Goal: Use online tool/utility: Utilize a website feature to perform a specific function

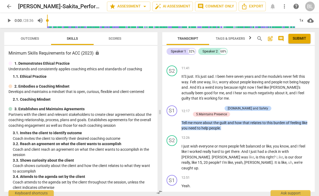
scroll to position [1974, 0]
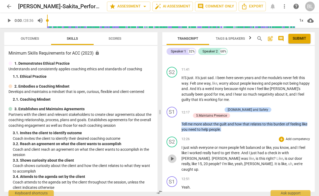
click at [173, 155] on span "play_arrow" at bounding box center [172, 158] width 6 height 6
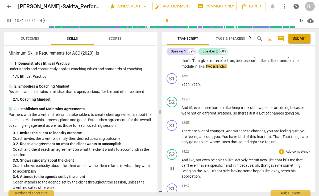
scroll to position [2287, 0]
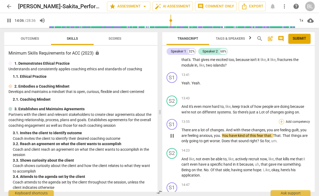
click at [279, 119] on div "+" at bounding box center [281, 121] width 5 height 5
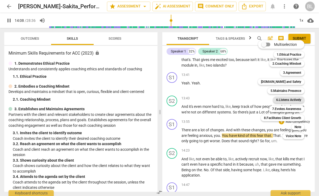
click at [287, 99] on b "6.Listens Actively" at bounding box center [288, 100] width 25 height 6
type input "849"
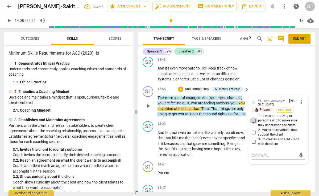
click at [254, 117] on input "1. Uses summarizing or paraphrasing to make sure they understood the client" at bounding box center [254, 120] width 9 height 6
checkbox input "true"
click at [253, 129] on input "2. Makes observations that support the client" at bounding box center [254, 132] width 9 height 6
checkbox input "true"
click at [148, 140] on span "play_arrow" at bounding box center [148, 143] width 6 height 6
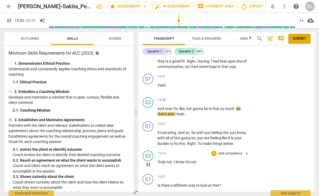
scroll to position [2793, 0]
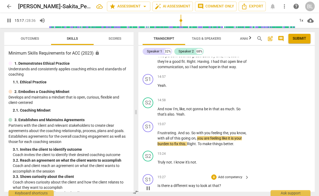
click at [287, 172] on div "S1 play_arrow pause 15:27 + Add competency keyboard_arrow_right Is there a diff…" at bounding box center [226, 183] width 176 height 23
click at [213, 122] on div "+" at bounding box center [213, 124] width 5 height 5
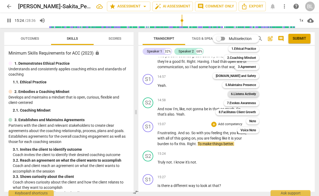
click at [237, 94] on b "6.Listens Actively" at bounding box center [243, 94] width 25 height 6
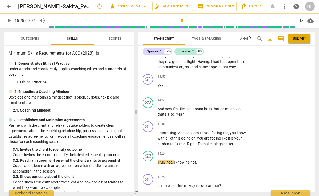
type input "925"
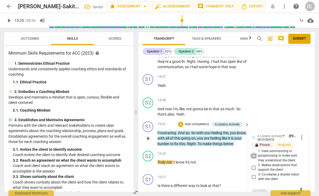
click at [253, 153] on input "1. Uses summarizing or paraphrasing to make sure they understood the client" at bounding box center [254, 156] width 9 height 6
checkbox input "true"
click at [253, 164] on input "2. Makes observations that support the client" at bounding box center [254, 167] width 9 height 6
checkbox input "true"
click at [181, 122] on div "+" at bounding box center [180, 124] width 5 height 5
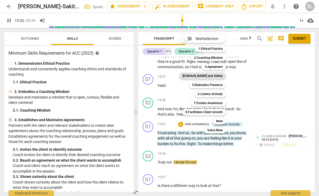
click at [206, 74] on b "[DOMAIN_NAME] and Safety" at bounding box center [203, 76] width 40 height 6
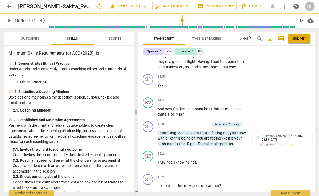
type input "927"
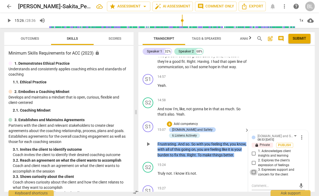
click at [254, 169] on input "3. Expresses support and concern for the client" at bounding box center [254, 172] width 9 height 6
checkbox input "true"
click at [213, 186] on div "+" at bounding box center [213, 188] width 5 height 5
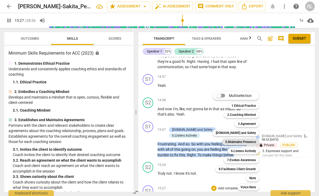
click at [228, 141] on b "5.Maintains Presence" at bounding box center [240, 142] width 31 height 6
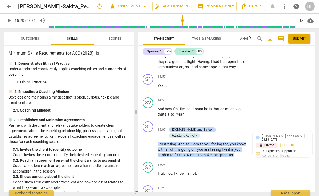
type input "928"
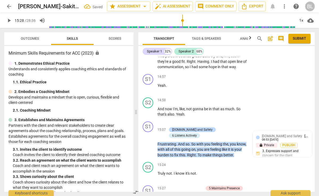
scroll to position [2876, 0]
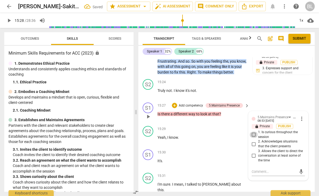
click at [252, 131] on input "1. Is curious throughout the session" at bounding box center [254, 134] width 9 height 6
checkbox input "true"
click at [175, 103] on div "+" at bounding box center [174, 105] width 5 height 5
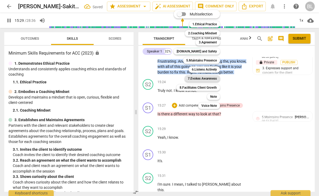
click at [199, 79] on b "7.Evokes Awareness" at bounding box center [202, 78] width 29 height 6
type input "930"
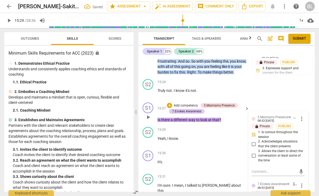
checkbox input "true"
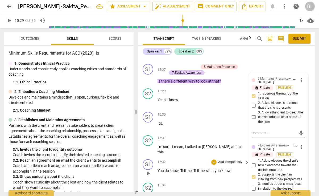
scroll to position [2914, 0]
click at [194, 157] on div "S1 play_arrow pause 15:32 + Add competency keyboard_arrow_right You do know . T…" at bounding box center [226, 168] width 176 height 23
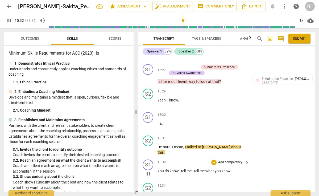
click at [189, 157] on div "S1 play_arrow pause 15:32 + Add competency keyboard_arrow_right You do know . T…" at bounding box center [226, 168] width 176 height 23
click at [213, 160] on div "+" at bounding box center [213, 162] width 5 height 5
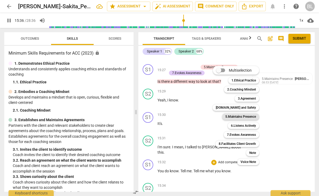
click at [233, 117] on b "5.Maintains Presence" at bounding box center [240, 116] width 31 height 6
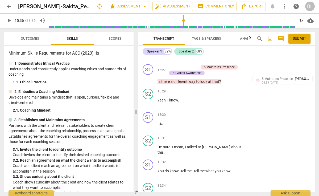
type input "937"
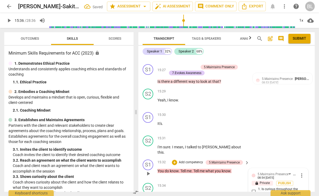
click at [252, 188] on input "1. Is curious throughout the session" at bounding box center [254, 191] width 9 height 6
checkbox input "true"
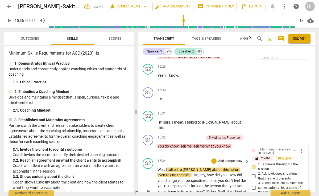
scroll to position [2945, 0]
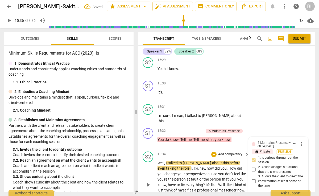
click at [147, 182] on span "play_arrow" at bounding box center [148, 185] width 6 height 6
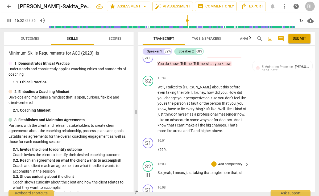
scroll to position [3021, 0]
click at [214, 184] on div "+" at bounding box center [213, 186] width 5 height 5
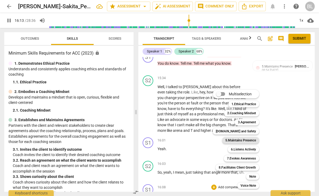
click at [241, 138] on b "5.Maintains Presence" at bounding box center [240, 140] width 31 height 6
type input "974"
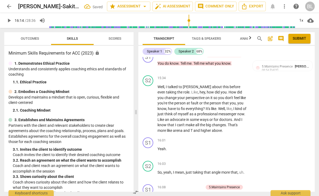
scroll to position [3101, 0]
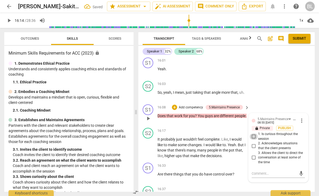
click at [253, 133] on input "1. Is curious throughout the session" at bounding box center [254, 136] width 9 height 6
checkbox input "true"
click at [149, 145] on span "play_arrow" at bounding box center [148, 148] width 6 height 6
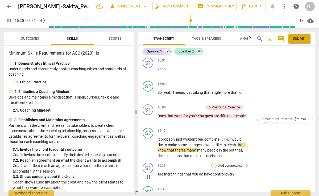
click at [215, 163] on div "+" at bounding box center [213, 165] width 5 height 5
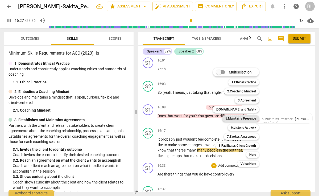
click at [236, 117] on b "5.Maintains Presence" at bounding box center [240, 118] width 31 height 6
type input "988"
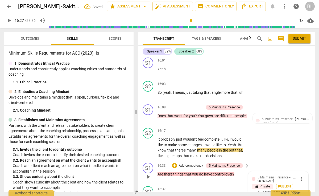
click at [253, 192] on input "1. Is curious throughout the session" at bounding box center [254, 195] width 9 height 6
checkbox input "true"
click at [175, 163] on div "+" at bounding box center [174, 165] width 5 height 5
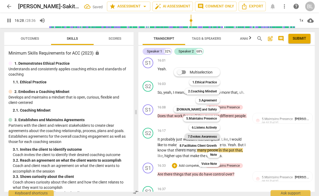
click at [195, 136] on b "7.Evokes Awareness" at bounding box center [202, 136] width 29 height 6
type input "989"
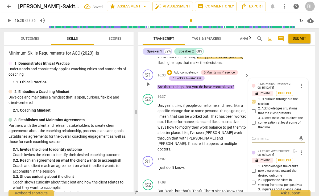
scroll to position [3196, 0]
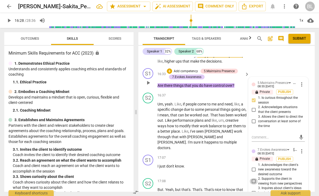
click at [254, 178] on input "2. Supports the client in viewing from new perspectives" at bounding box center [254, 181] width 9 height 6
checkbox input "true"
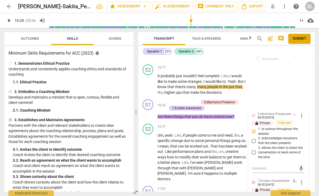
scroll to position [3161, 0]
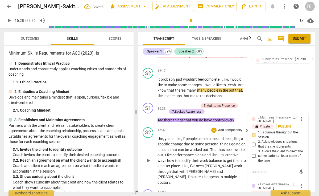
click at [150, 157] on span "play_arrow" at bounding box center [148, 160] width 6 height 6
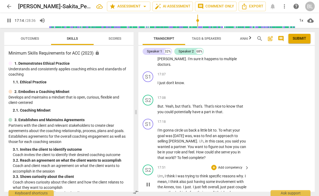
scroll to position [3278, 0]
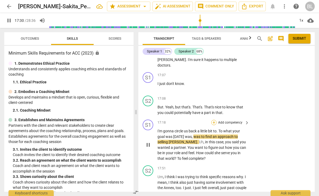
click at [213, 120] on div "+" at bounding box center [213, 122] width 5 height 5
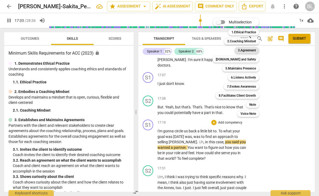
click at [249, 49] on b "3.Agreement" at bounding box center [247, 50] width 18 height 6
type input "1053"
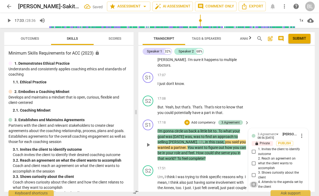
click at [253, 181] on input "4. Attends to the agenda set by the client" at bounding box center [254, 184] width 9 height 6
checkbox input "true"
click at [253, 172] on input "3. Shows curiosity about the client" at bounding box center [254, 175] width 9 height 6
checkbox input "true"
click at [148, 182] on span "play_arrow" at bounding box center [148, 185] width 6 height 6
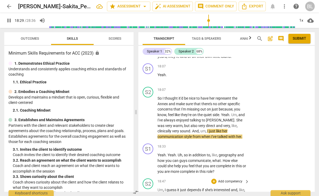
scroll to position [3416, 0]
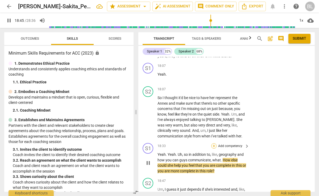
click at [213, 143] on div "+" at bounding box center [213, 145] width 5 height 5
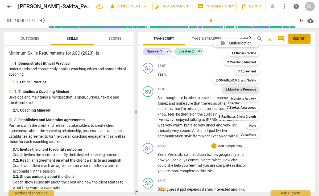
click at [236, 90] on b "5.Maintains Presence" at bounding box center [240, 89] width 31 height 6
type input "1128"
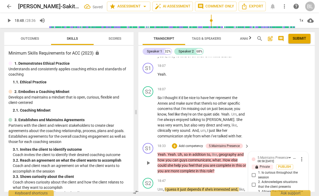
click at [253, 172] on input "1. Is curious throughout the session" at bounding box center [254, 175] width 9 height 6
checkbox input "true"
click at [148, 195] on span "play_arrow" at bounding box center [148, 198] width 6 height 6
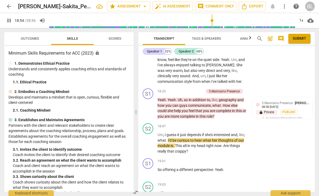
scroll to position [3471, 0]
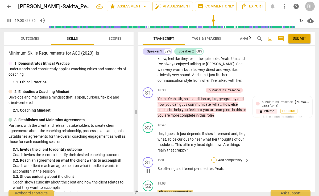
click at [213, 157] on div "+" at bounding box center [213, 159] width 5 height 5
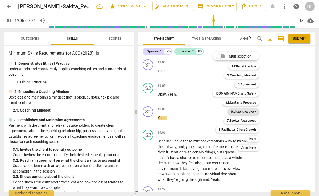
click at [242, 110] on b "6.Listens Actively" at bounding box center [243, 111] width 25 height 6
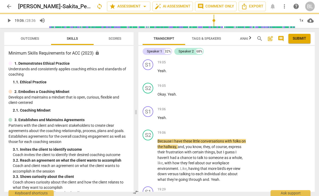
type input "1147"
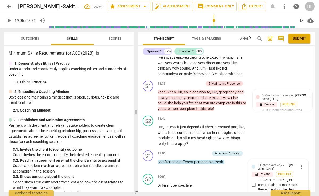
scroll to position [3455, 0]
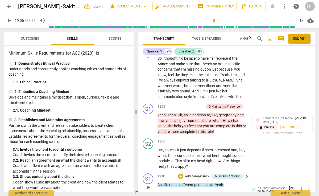
checkbox input "true"
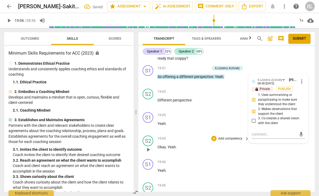
scroll to position [3565, 0]
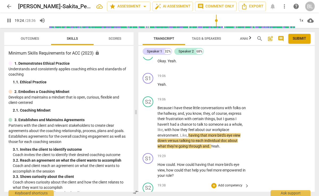
scroll to position [3652, 0]
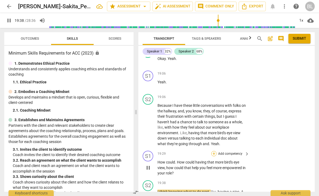
click at [214, 151] on div "+" at bounding box center [213, 153] width 5 height 5
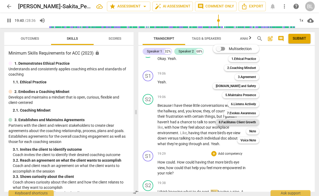
click at [251, 121] on b "8.Facilitates Client Growth" at bounding box center [237, 122] width 37 height 6
type input "1180"
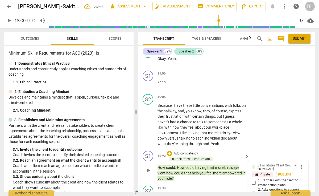
click at [253, 191] on input "2. Asks questions to support the client in translating awareness into action" at bounding box center [254, 194] width 9 height 6
checkbox input "true"
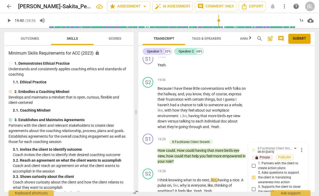
scroll to position [3672, 0]
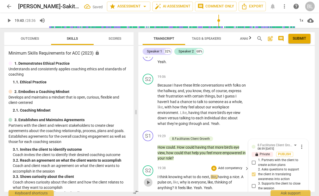
click at [147, 179] on span "play_arrow" at bounding box center [148, 182] width 6 height 6
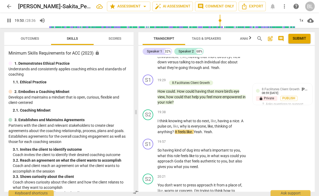
scroll to position [3737, 0]
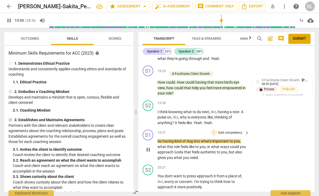
click at [213, 130] on div "+" at bounding box center [213, 132] width 5 height 5
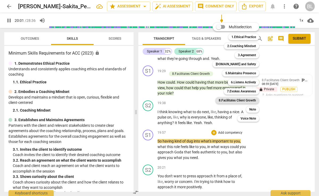
click at [237, 101] on b "8.Facilitates Client Growth" at bounding box center [237, 100] width 37 height 6
type input "1201"
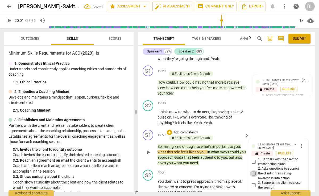
click at [253, 170] on input "2. Asks questions to support the client in translating awareness into action" at bounding box center [254, 173] width 9 height 6
checkbox input "true"
click at [147, 184] on span "play_arrow" at bounding box center [148, 187] width 6 height 6
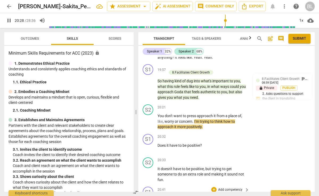
scroll to position [3802, 0]
click at [213, 134] on div "+" at bounding box center [213, 136] width 5 height 5
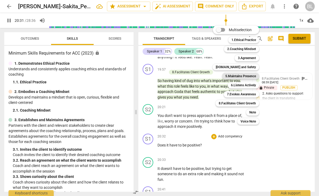
click at [238, 75] on b "5.Maintains Presence" at bounding box center [240, 76] width 31 height 6
type input "1232"
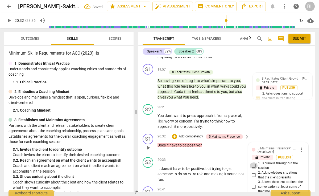
click at [252, 162] on input "1. Is curious throughout the session" at bounding box center [254, 165] width 9 height 6
checkbox input "true"
click at [174, 134] on div "+" at bounding box center [174, 136] width 5 height 5
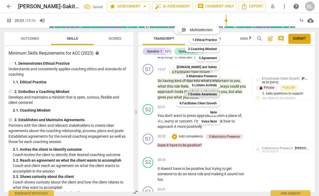
click at [200, 93] on b "7.Evokes Awareness" at bounding box center [202, 94] width 29 height 6
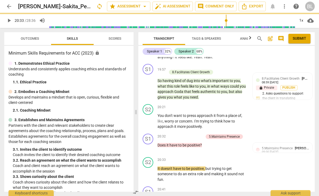
type input "1234"
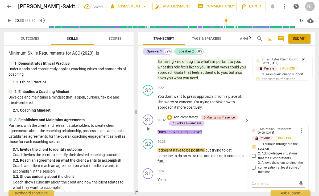
scroll to position [3834, 0]
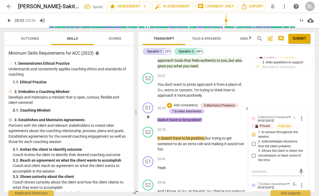
checkbox input "true"
click at [147, 141] on span "play_arrow" at bounding box center [148, 144] width 6 height 6
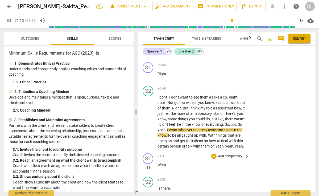
scroll to position [3977, 0]
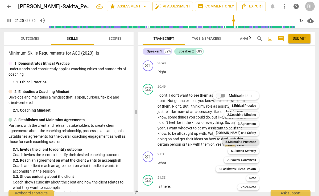
click at [231, 141] on b "5.Maintains Presence" at bounding box center [240, 142] width 31 height 6
type input "1286"
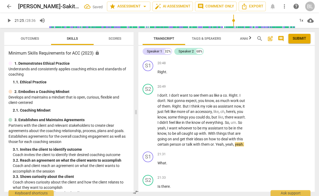
scroll to position [4060, 0]
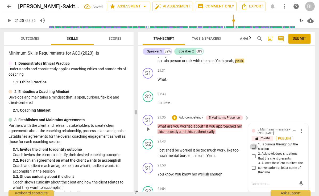
click at [252, 143] on input "1. Is curious throughout the session" at bounding box center [254, 146] width 9 height 6
checkbox input "true"
click at [148, 150] on span "play_arrow" at bounding box center [148, 153] width 6 height 6
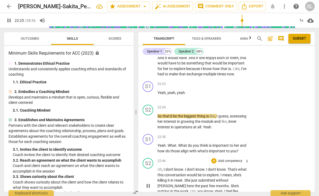
scroll to position [4260, 0]
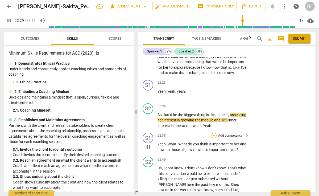
click at [213, 133] on div "+" at bounding box center [213, 135] width 5 height 5
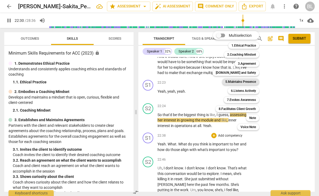
click at [239, 81] on b "5.Maintains Presence" at bounding box center [240, 82] width 31 height 6
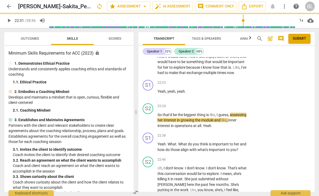
type input "1351"
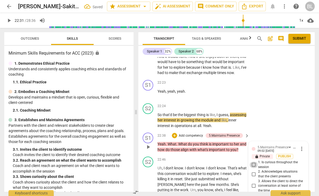
click at [254, 162] on input "1. Is curious throughout the session" at bounding box center [254, 165] width 9 height 6
checkbox input "true"
click at [149, 181] on span "play_arrow" at bounding box center [148, 184] width 6 height 6
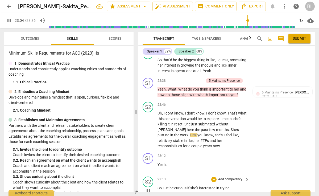
scroll to position [4316, 0]
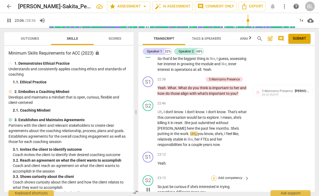
click at [214, 175] on div "+" at bounding box center [213, 177] width 5 height 5
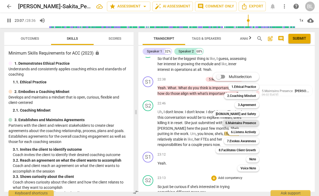
click at [232, 124] on b "5.Maintains Presence" at bounding box center [240, 123] width 31 height 6
type input "1388"
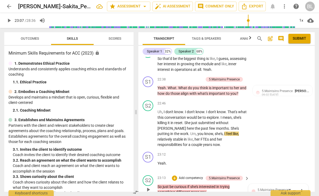
checkbox input "true"
click at [174, 175] on div "+" at bounding box center [174, 177] width 5 height 5
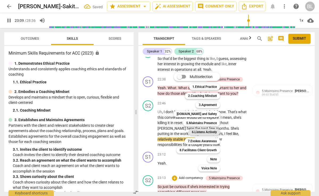
click at [206, 131] on b "6.Listens Actively" at bounding box center [204, 132] width 25 height 6
type input "1389"
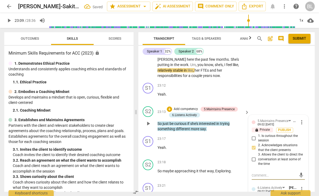
scroll to position [4394, 0]
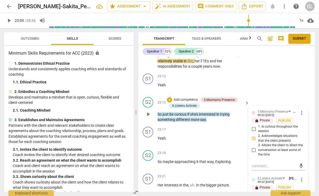
click at [253, 195] on input "1. Uses summarizing or paraphrasing to make sure they understood the client" at bounding box center [254, 198] width 9 height 6
checkbox input "true"
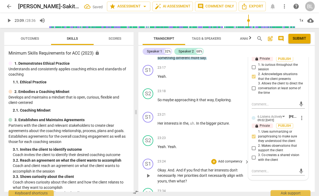
scroll to position [4456, 0]
click at [148, 172] on span "play_arrow" at bounding box center [148, 175] width 6 height 6
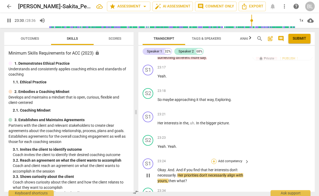
click at [214, 159] on div "+" at bounding box center [213, 161] width 5 height 5
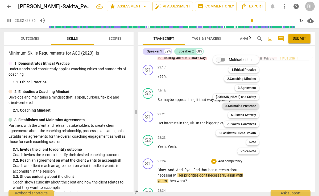
click at [254, 105] on b "5.Maintains Presence" at bounding box center [240, 106] width 31 height 6
type input "1413"
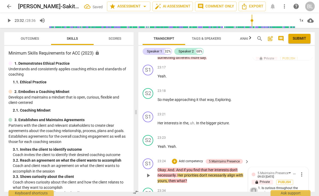
click at [253, 187] on input "1. Is curious throughout the session" at bounding box center [254, 190] width 9 height 6
checkbox input "true"
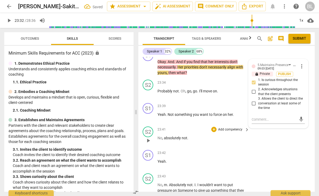
scroll to position [4565, 0]
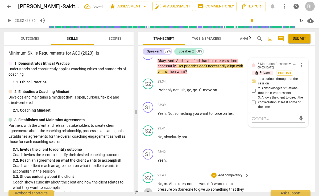
click at [149, 189] on span "play_arrow" at bounding box center [148, 192] width 6 height 6
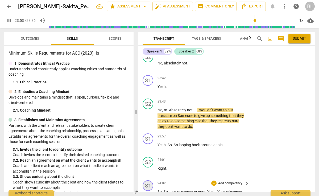
scroll to position [4640, 0]
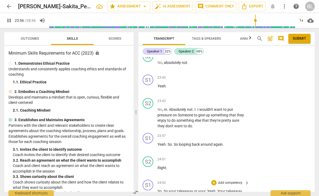
click at [149, 194] on span "pause" at bounding box center [148, 197] width 6 height 6
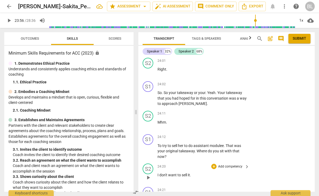
scroll to position [4738, 0]
click at [149, 148] on span "play_arrow" at bounding box center [148, 151] width 6 height 6
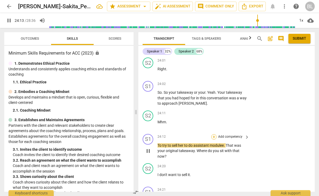
click at [214, 134] on div "+" at bounding box center [213, 136] width 5 height 5
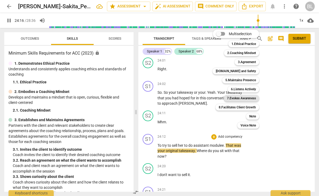
click at [254, 98] on b "7.Evokes Awareness" at bounding box center [241, 98] width 29 height 6
type input "1457"
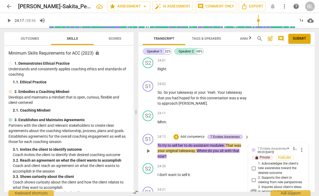
click at [253, 188] on input "3. Inquires about client's ideas in relation to the desired outcome" at bounding box center [254, 191] width 9 height 6
checkbox input "true"
click at [177, 134] on div "+" at bounding box center [176, 136] width 5 height 5
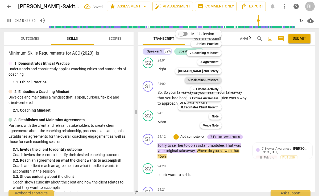
click at [202, 79] on b "5.Maintains Presence" at bounding box center [203, 80] width 31 height 6
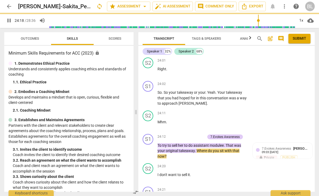
type input "1459"
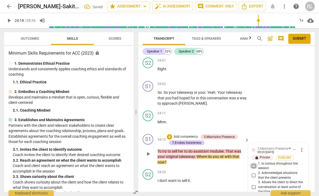
click at [253, 163] on input "1. Is curious throughout the session" at bounding box center [254, 166] width 9 height 6
checkbox input "true"
click at [170, 134] on div "+" at bounding box center [169, 136] width 5 height 5
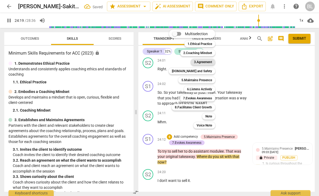
click at [202, 61] on b "3.Agreement" at bounding box center [203, 62] width 18 height 6
type input "1460"
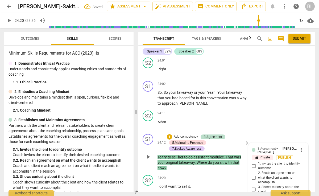
click at [253, 195] on input "4. Attends to the agenda set by the client" at bounding box center [254, 198] width 9 height 6
checkbox input "true"
click at [253, 186] on input "3. Shows curiosity about the client" at bounding box center [254, 189] width 9 height 6
checkbox input "true"
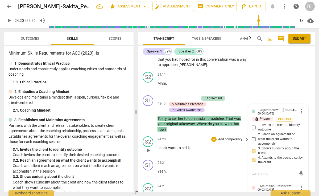
scroll to position [4778, 0]
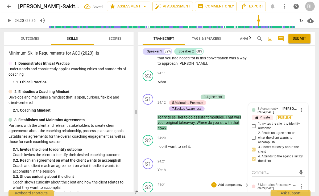
click at [148, 196] on span "play_arrow" at bounding box center [148, 199] width 6 height 6
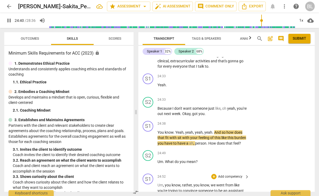
scroll to position [4918, 0]
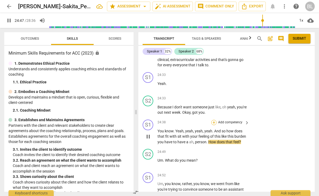
click at [214, 120] on div "+" at bounding box center [213, 122] width 5 height 5
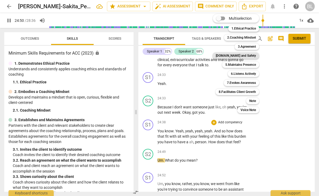
click at [240, 57] on b "[DOMAIN_NAME] and Safety" at bounding box center [236, 55] width 40 height 6
type input "1490"
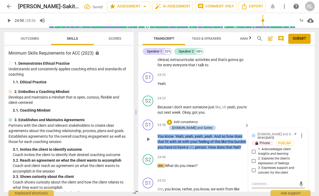
click at [253, 158] on input "2. Explores the client's expression of feelings" at bounding box center [254, 161] width 9 height 6
checkbox input "true"
click at [254, 167] on input "3. Expresses support and concern for the client" at bounding box center [254, 170] width 9 height 6
checkbox input "true"
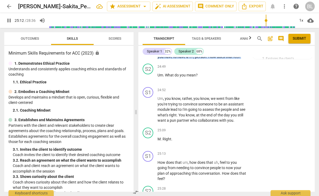
scroll to position [5014, 0]
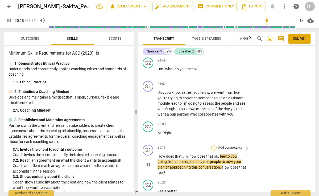
click at [214, 145] on div "+" at bounding box center [213, 147] width 5 height 5
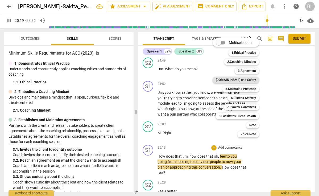
click at [240, 80] on b "[DOMAIN_NAME] and Safety" at bounding box center [236, 80] width 40 height 6
type input "1520"
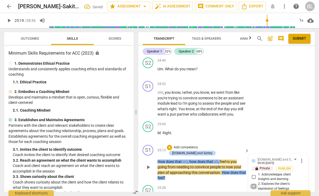
click at [253, 183] on input "2. Explores the client's expression of feelings" at bounding box center [254, 186] width 9 height 6
checkbox input "true"
click at [253, 192] on input "3. Expresses support and concern for the client" at bounding box center [254, 195] width 9 height 6
checkbox input "true"
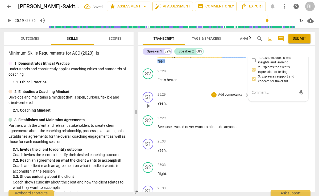
scroll to position [5130, 0]
click at [213, 186] on div "+" at bounding box center [213, 188] width 5 height 5
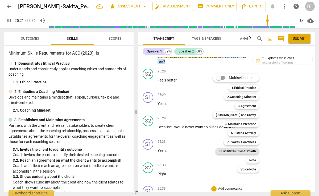
click at [245, 150] on b "8.Facilitates Client Growth" at bounding box center [237, 151] width 37 height 6
type input "1522"
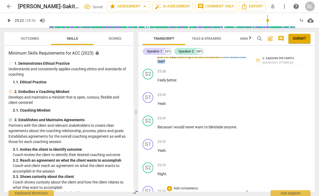
checkbox input "true"
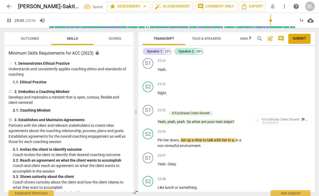
scroll to position [5212, 0]
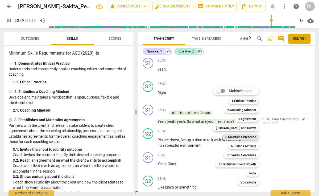
click at [232, 135] on b "5.Maintains Presence" at bounding box center [240, 137] width 31 height 6
type input "1550"
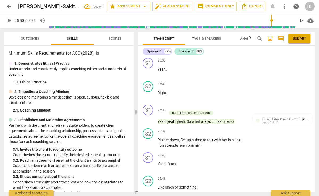
scroll to position [5288, 0]
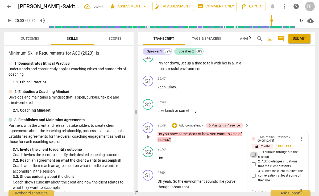
click at [252, 151] on input "1. Is curious throughout the session" at bounding box center [254, 154] width 9 height 6
checkbox input "true"
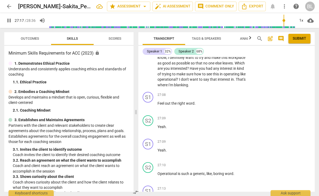
scroll to position [5574, 0]
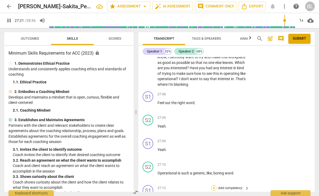
click at [212, 185] on div "+" at bounding box center [213, 187] width 5 height 5
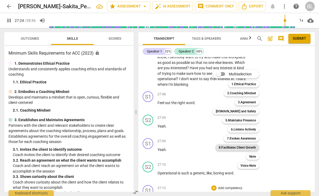
click at [245, 147] on b "8.Facilitates Client Growth" at bounding box center [237, 147] width 37 height 6
type input "1645"
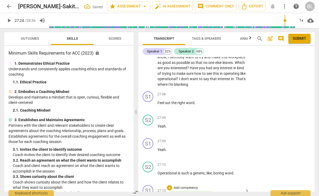
checkbox input "true"
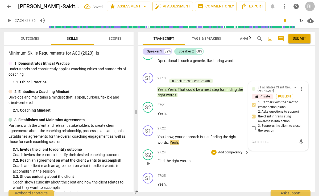
scroll to position [5698, 0]
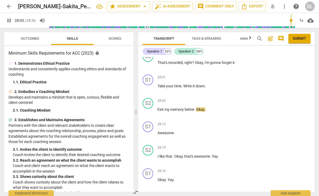
scroll to position [0, 0]
type input "1716"
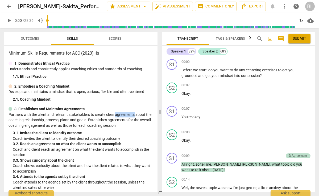
click at [33, 38] on span "Outcomes" at bounding box center [30, 38] width 18 height 4
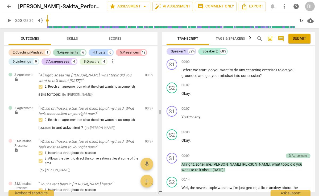
click at [132, 52] on div "5.Presences" at bounding box center [129, 52] width 19 height 5
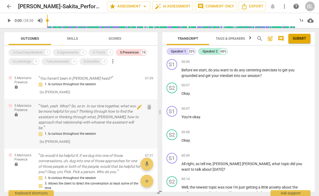
scroll to position [41, 0]
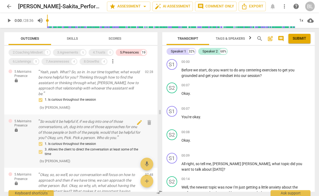
click at [130, 185] on p "Okay, so, so we'll, so our conversation will focus on how to approach and then …" at bounding box center [89, 185] width 102 height 27
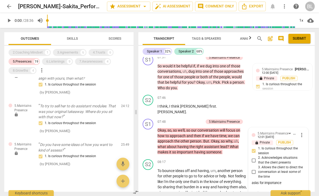
scroll to position [663, 0]
click at [33, 38] on span "Outcomes" at bounding box center [30, 38] width 18 height 4
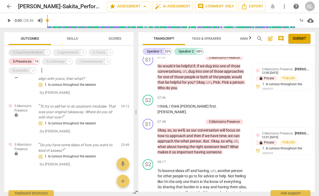
click at [34, 51] on div "2.Coaching Mindset" at bounding box center [28, 52] width 30 height 5
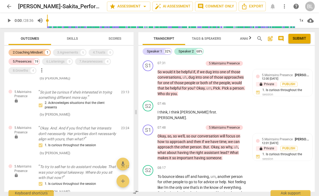
click at [35, 53] on div "2.Coaching Mindset" at bounding box center [28, 52] width 30 height 5
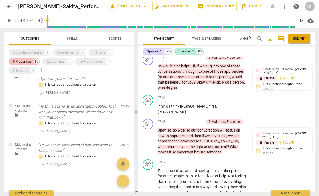
click at [28, 62] on div "5.Presences" at bounding box center [22, 61] width 19 height 5
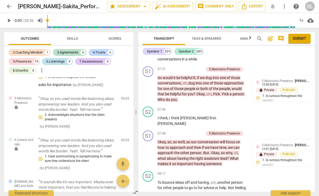
click at [55, 61] on div "6.Listenings" at bounding box center [55, 61] width 18 height 5
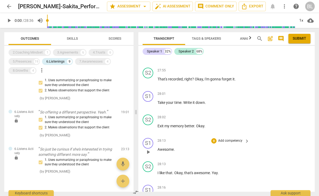
scroll to position [5784, 0]
